Goal: Entertainment & Leisure: Consume media (video, audio)

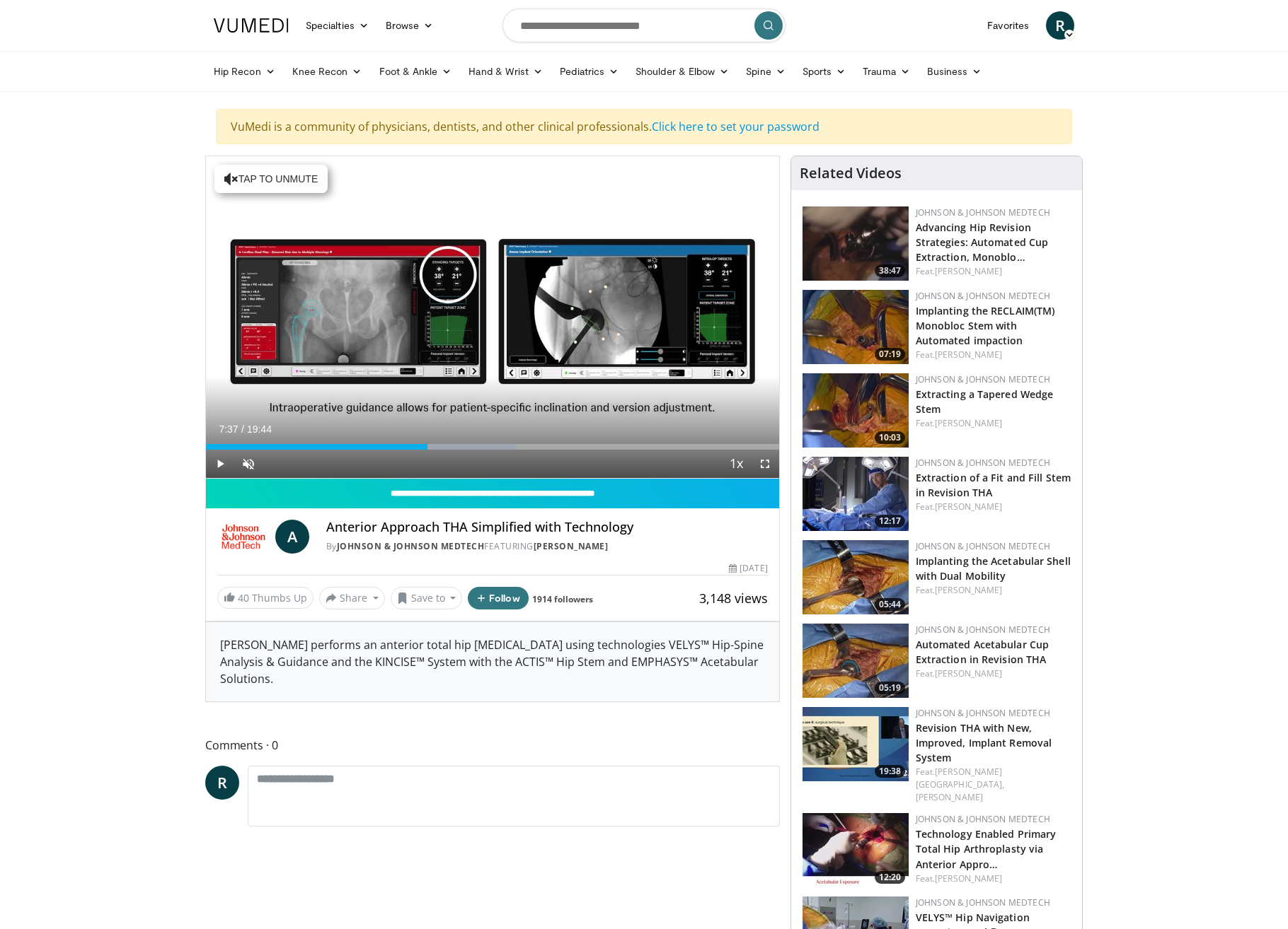
click at [217, 463] on span "Video Player" at bounding box center [220, 463] width 29 height 29
click at [461, 444] on div "Progress Bar" at bounding box center [462, 446] width 2 height 5
click at [484, 447] on div "Progress Bar" at bounding box center [485, 446] width 2 height 5
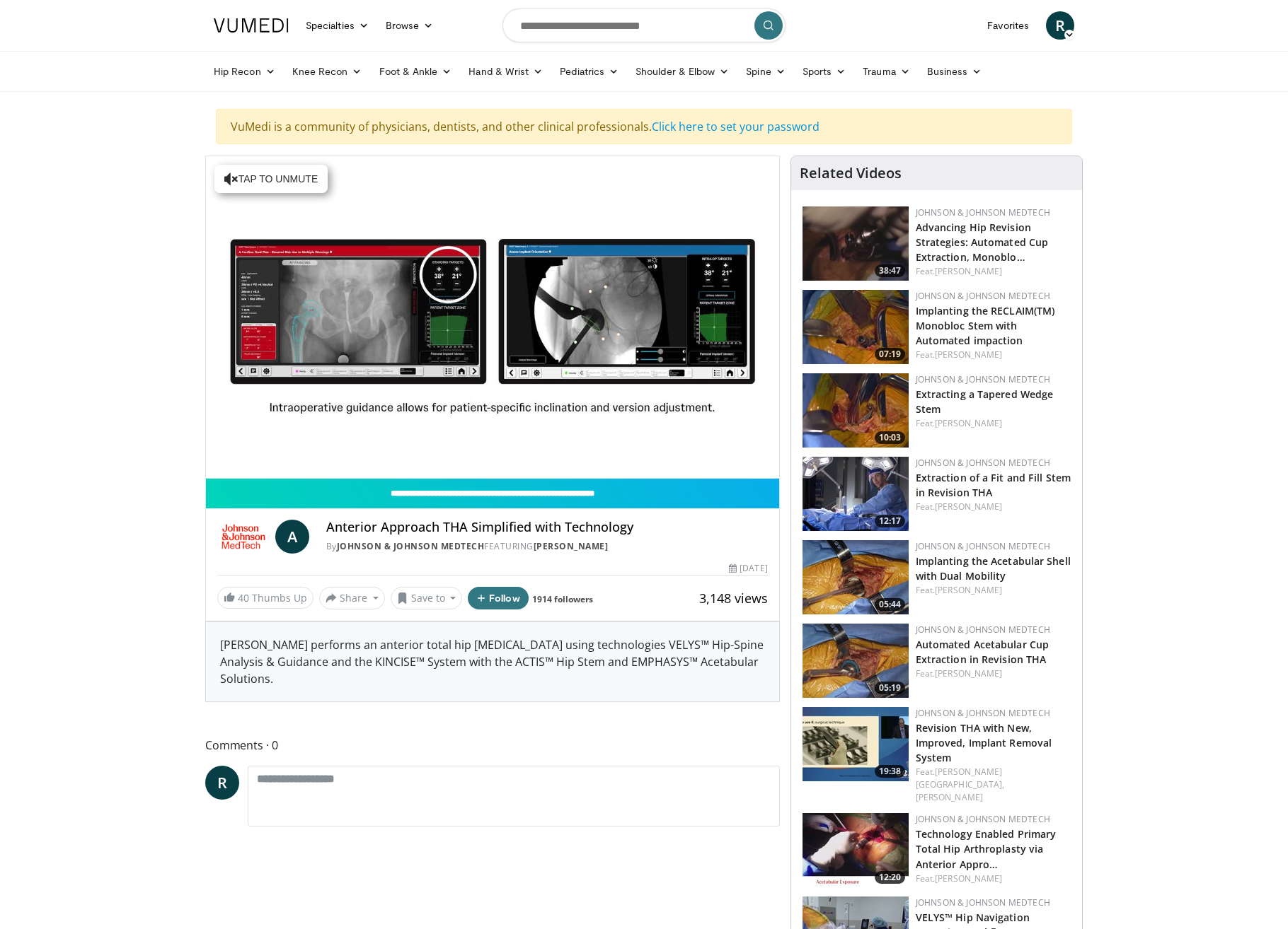
click at [515, 453] on div "10 seconds Tap to unmute" at bounding box center [492, 317] width 573 height 321
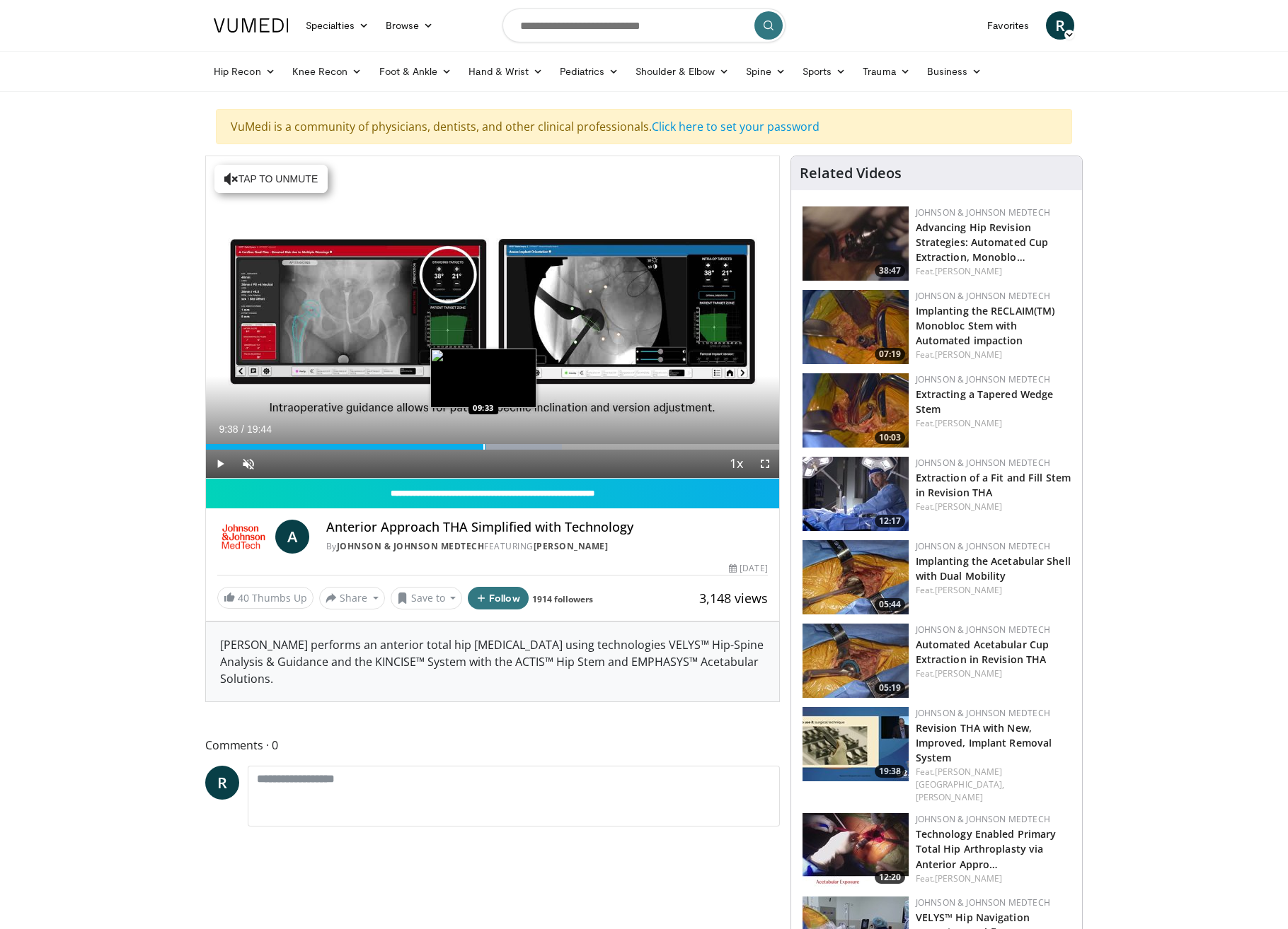
click at [484, 446] on div "Progress Bar" at bounding box center [484, 446] width 2 height 5
click at [492, 449] on div "Progress Bar" at bounding box center [493, 446] width 2 height 5
click at [224, 461] on span "Video Player" at bounding box center [220, 463] width 29 height 29
click at [494, 450] on div "Current Time 12:08 / Duration 19:44 Pause Skip Backward Skip Forward Unmute 7% …" at bounding box center [492, 463] width 573 height 29
click at [496, 449] on div "Progress Bar" at bounding box center [497, 446] width 2 height 5
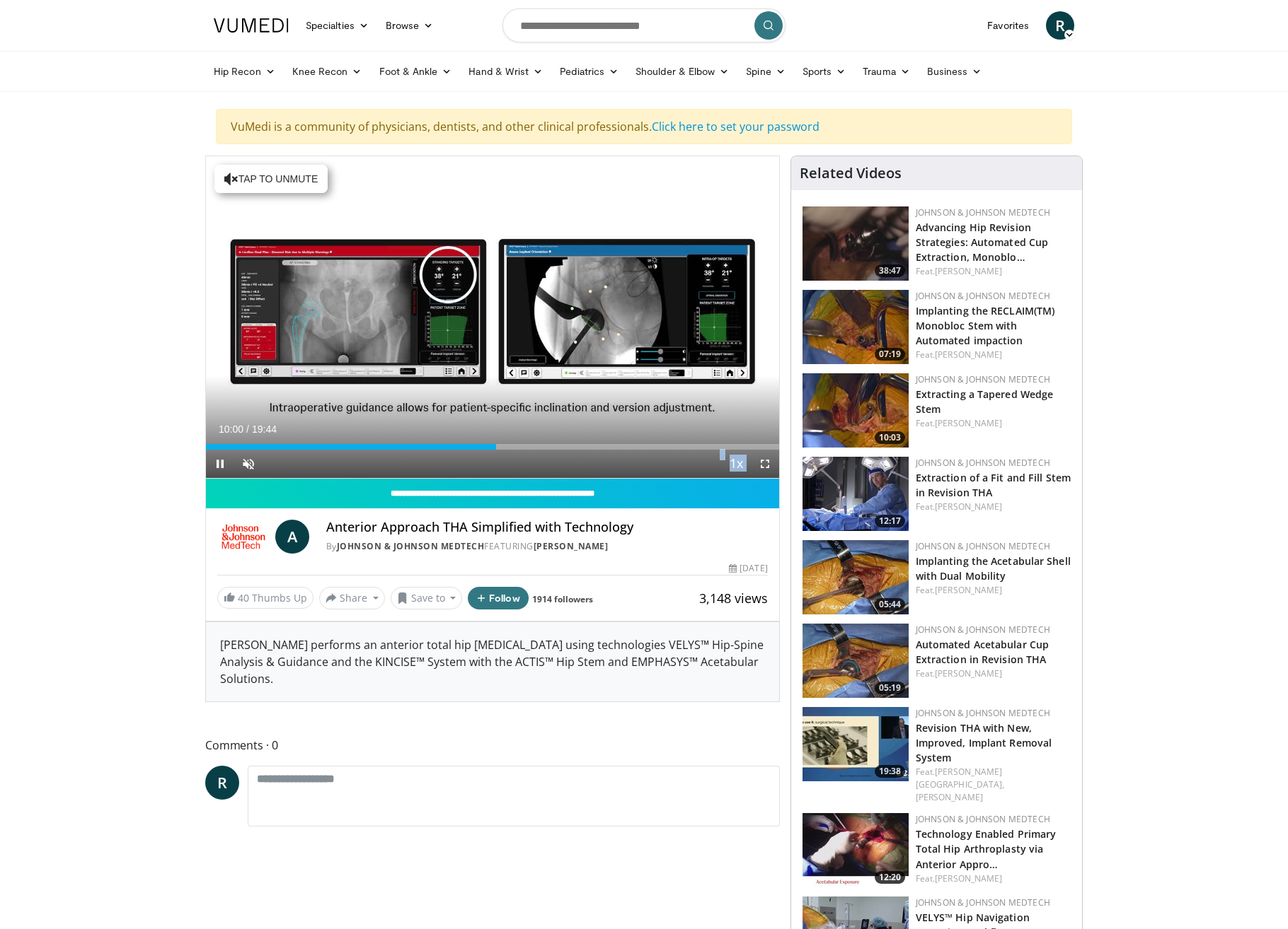
click at [509, 449] on video-js "**********" at bounding box center [492, 318] width 573 height 322
click at [507, 446] on div "Progress Bar" at bounding box center [508, 446] width 2 height 5
click at [524, 442] on div "Loaded : 74.76% 10:56 10:56" at bounding box center [492, 443] width 573 height 13
click at [517, 447] on div "Progress Bar" at bounding box center [518, 446] width 2 height 5
click at [221, 466] on span "Video Player" at bounding box center [220, 463] width 29 height 29
